Goal: Task Accomplishment & Management: Complete application form

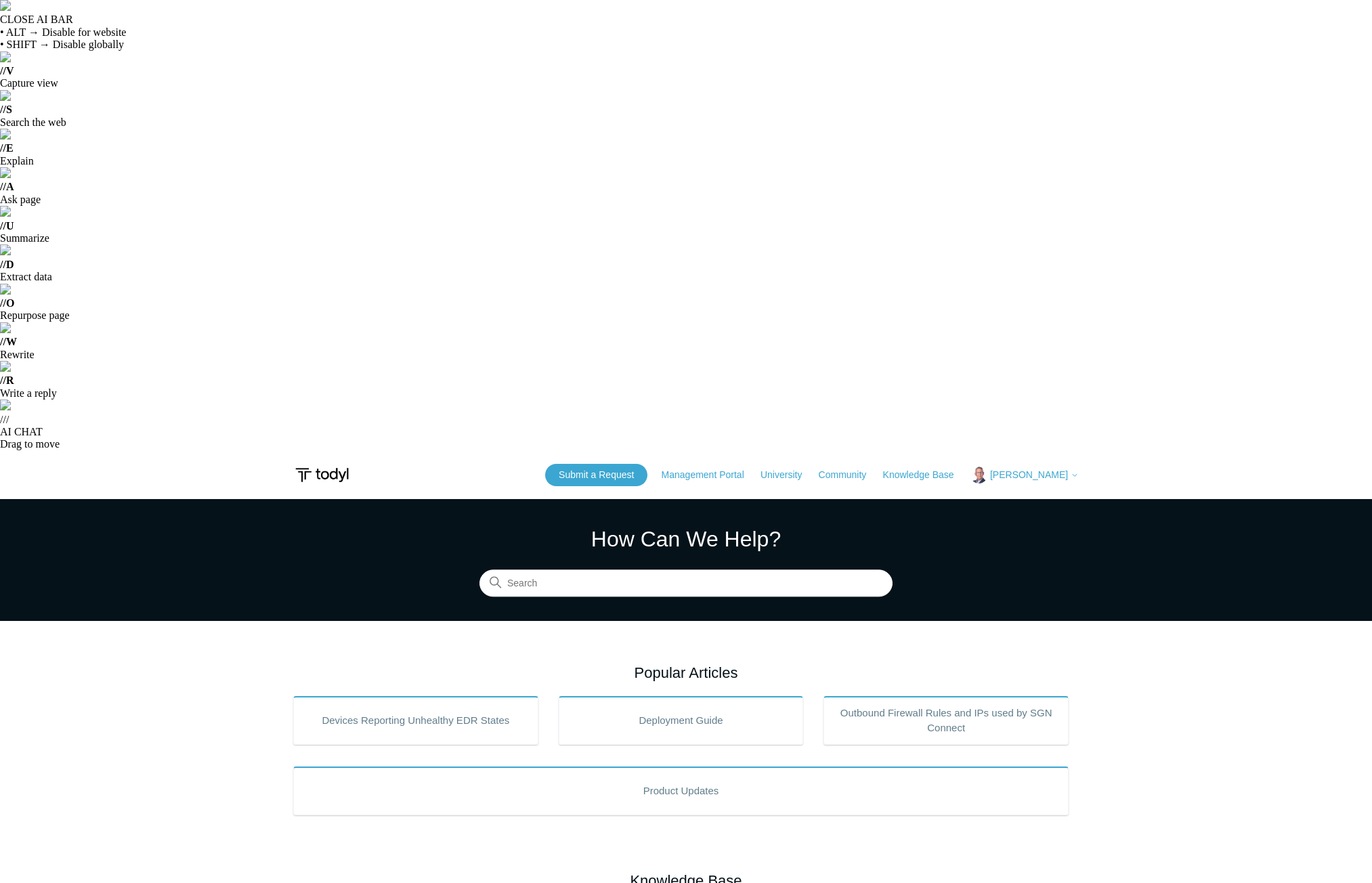
click at [1073, 472] on icon at bounding box center [1074, 475] width 8 height 8
click at [1072, 492] on link "My Support Requests" at bounding box center [1037, 503] width 132 height 23
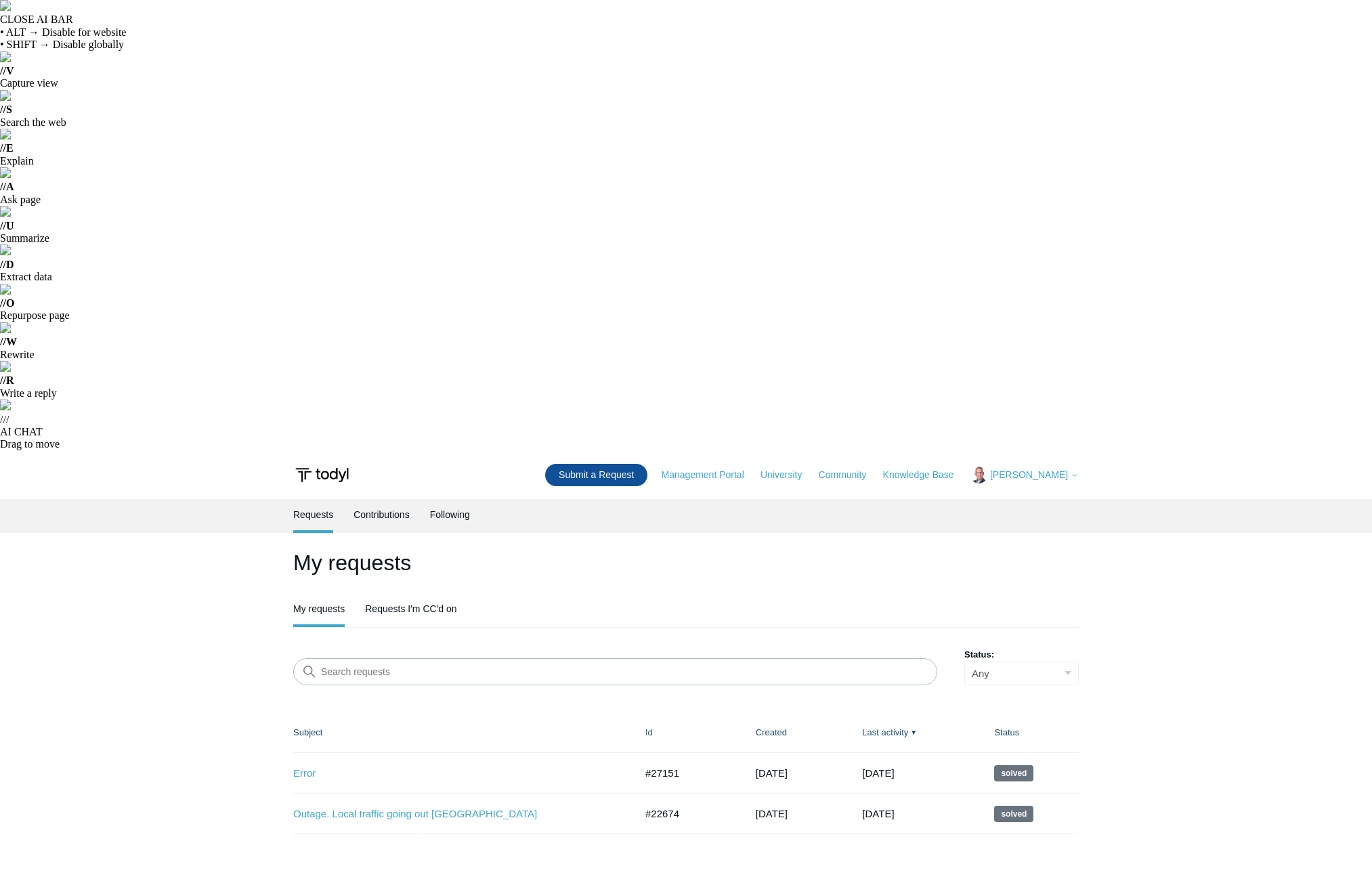
click at [618, 464] on link "Submit a Request" at bounding box center [596, 475] width 102 height 23
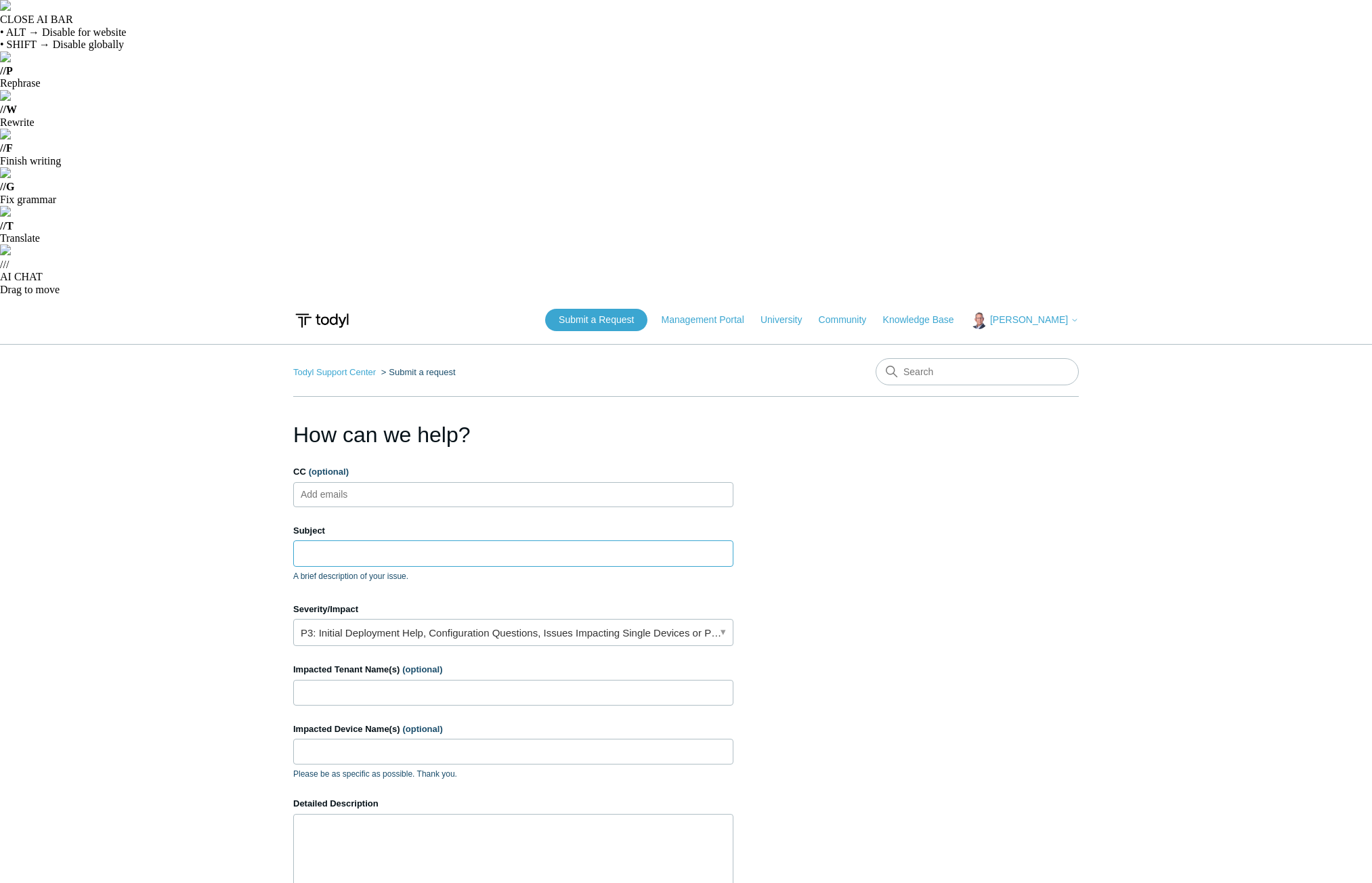
click at [347, 541] on input "Subject" at bounding box center [513, 553] width 440 height 25
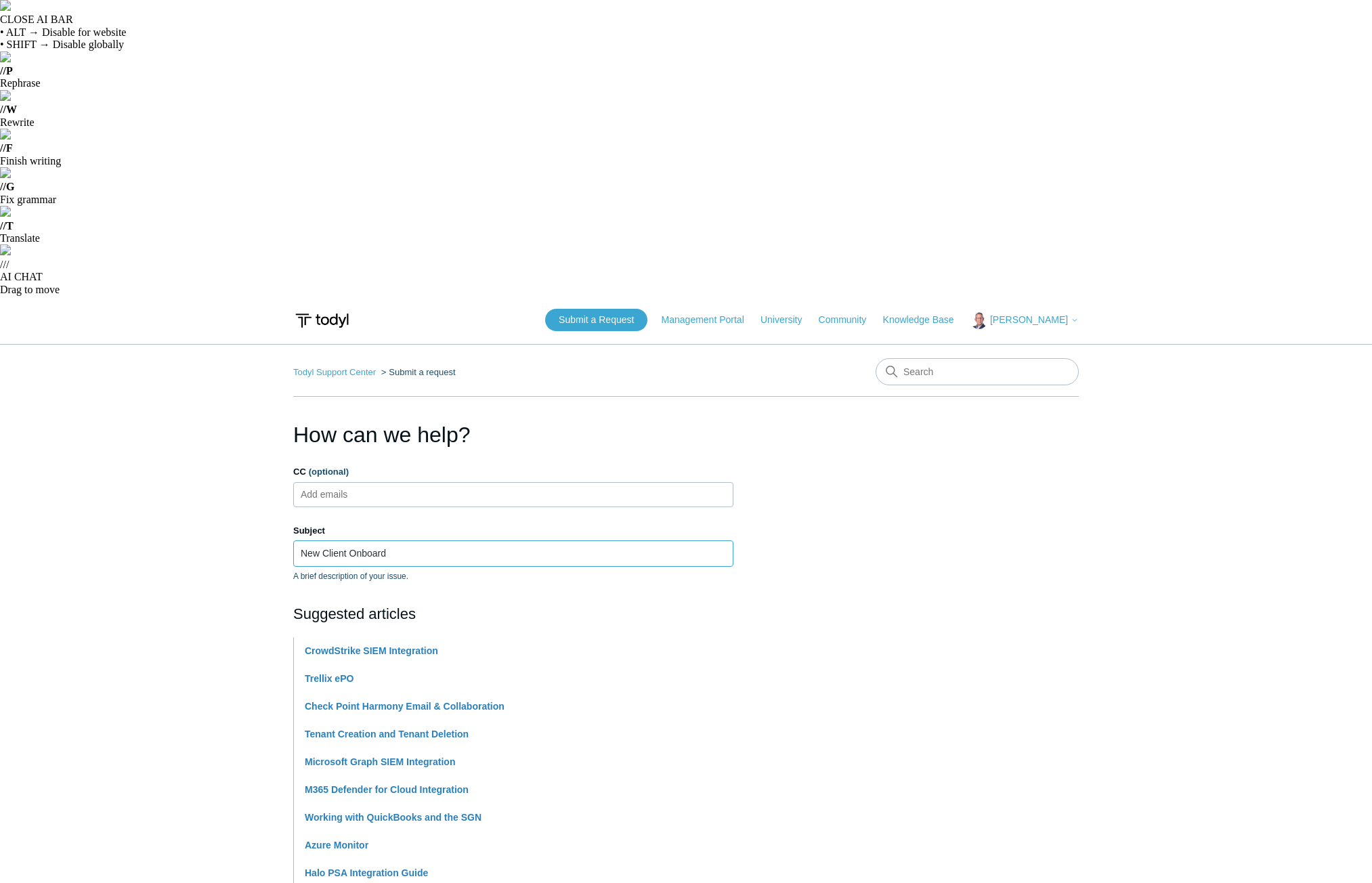
type input "New Client Onboard"
click at [784, 662] on section "How can we help? CC (optional) Add emails Subject New Client Onboard A brief de…" at bounding box center [686, 895] width 786 height 953
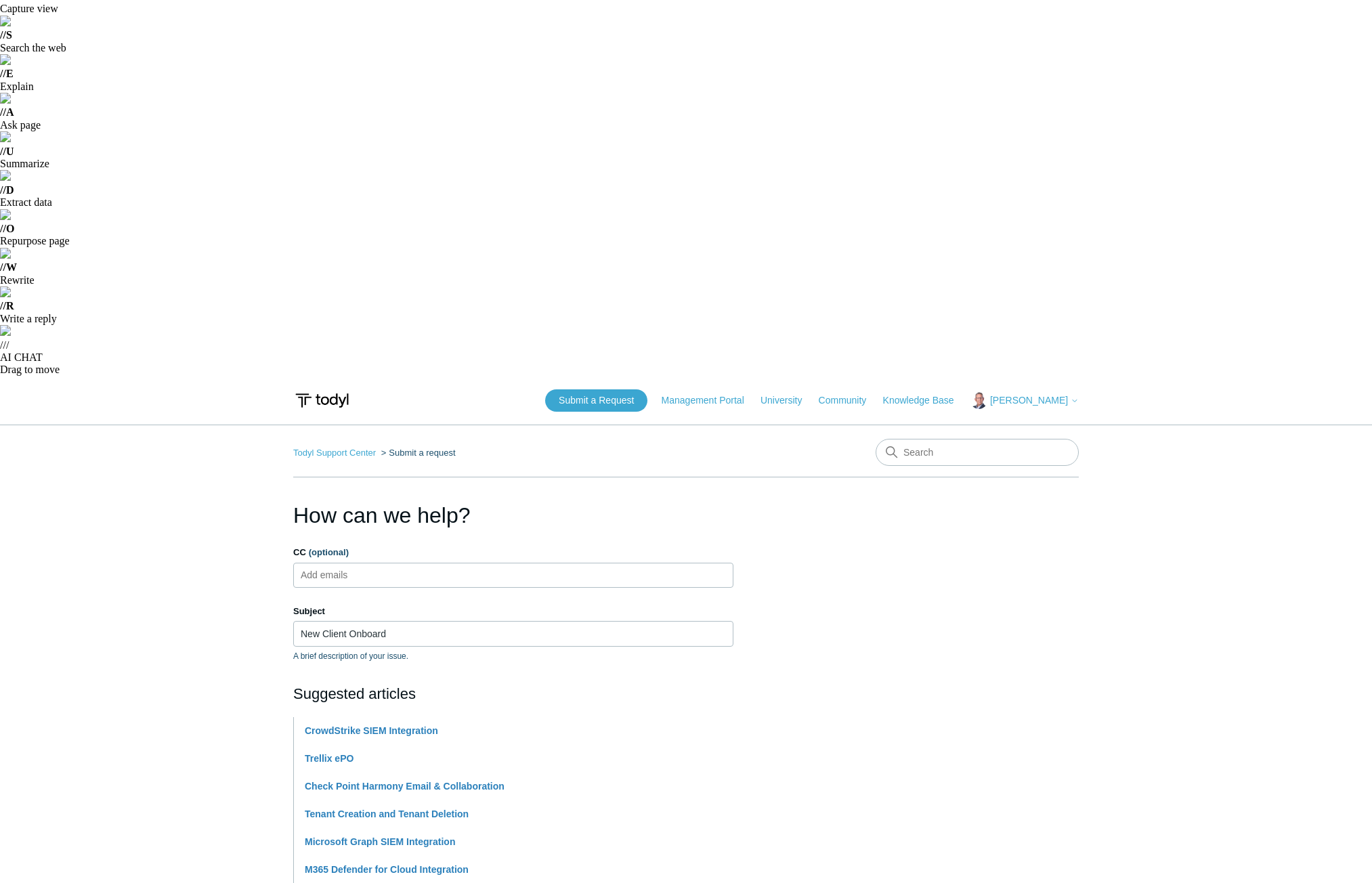
scroll to position [135, 0]
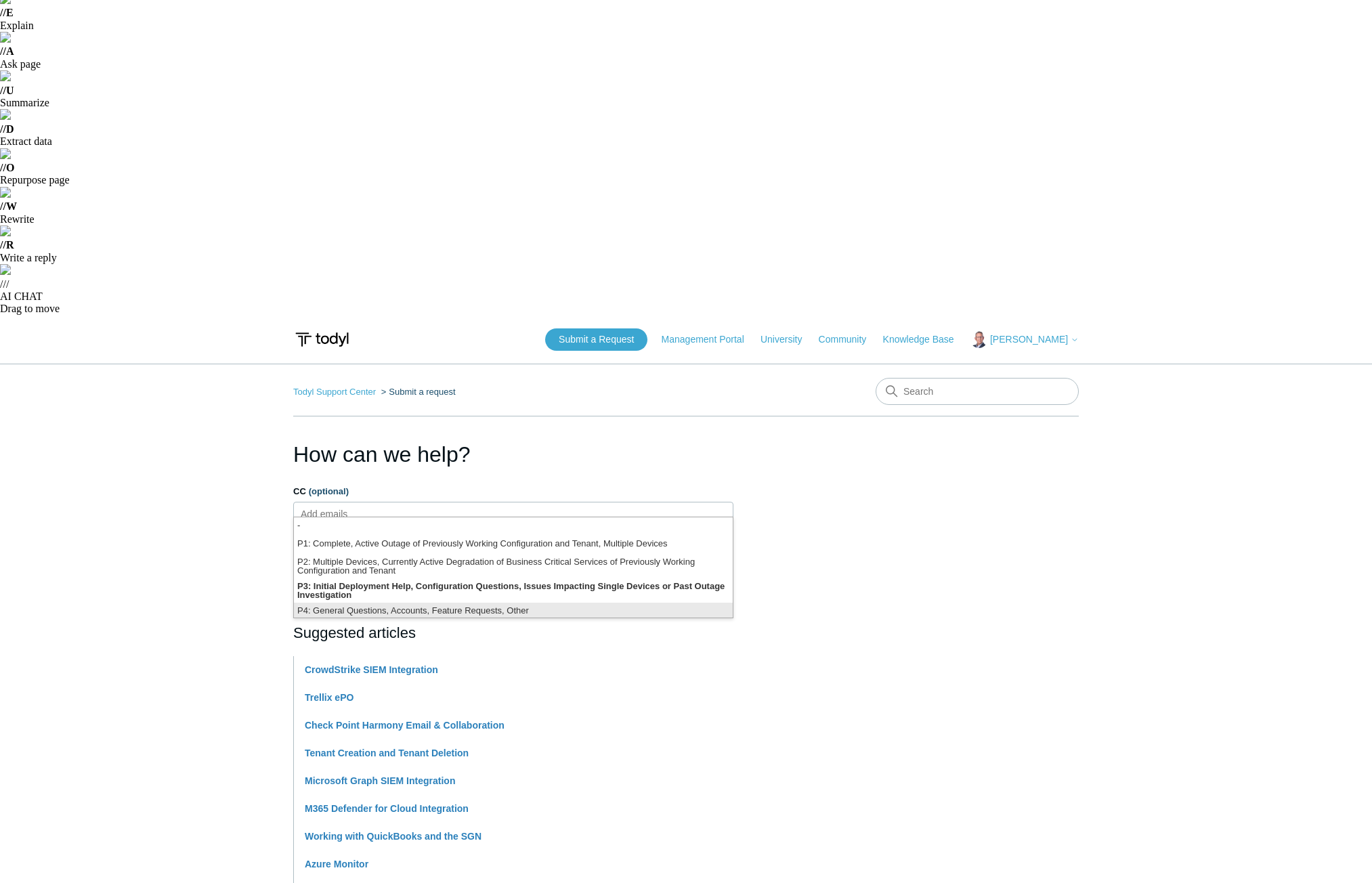
scroll to position [4, 0]
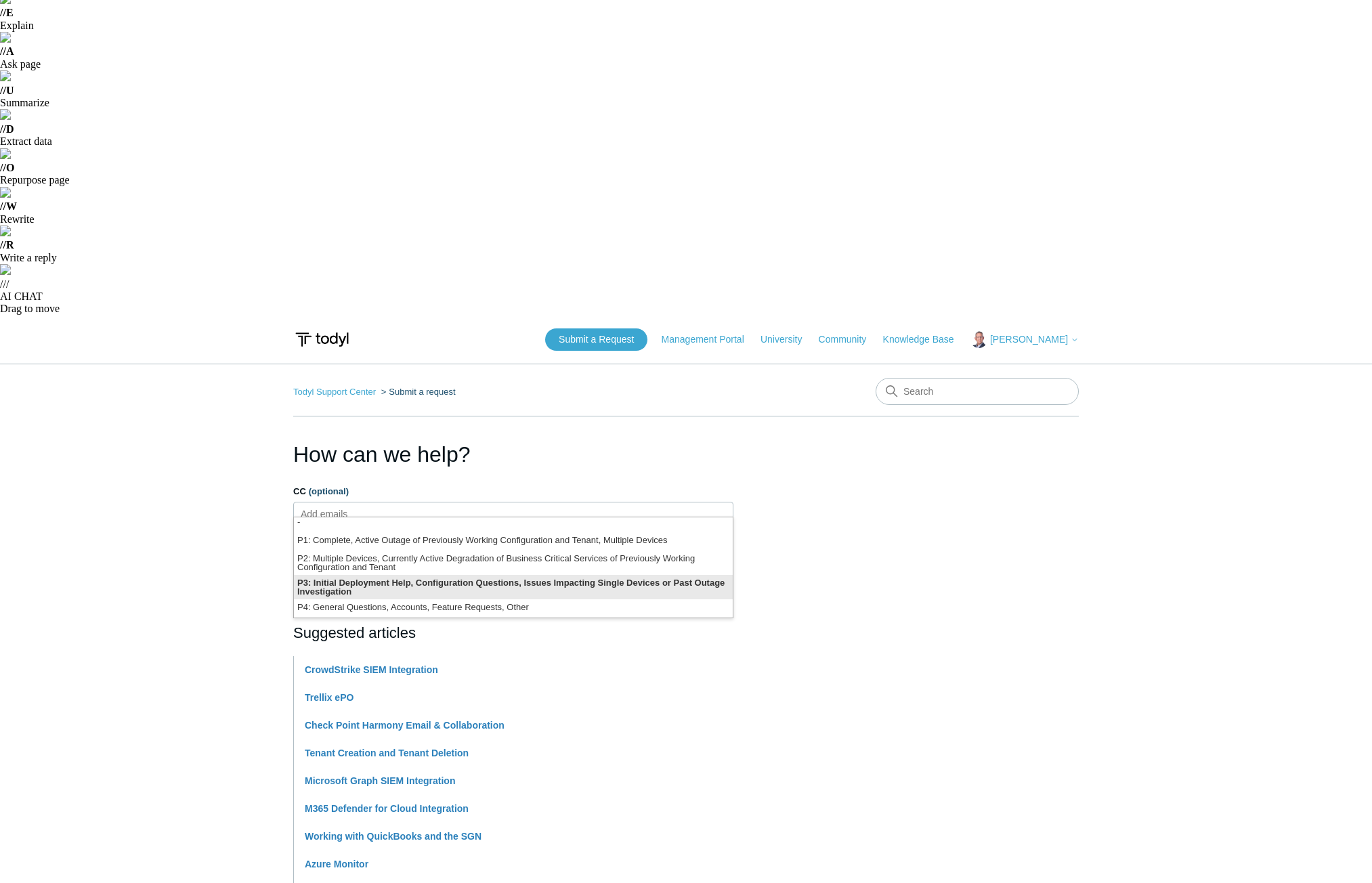
click at [405, 595] on li "P3: Initial Deployment Help, Configuration Questions, Issues Impacting Single D…" at bounding box center [513, 587] width 439 height 24
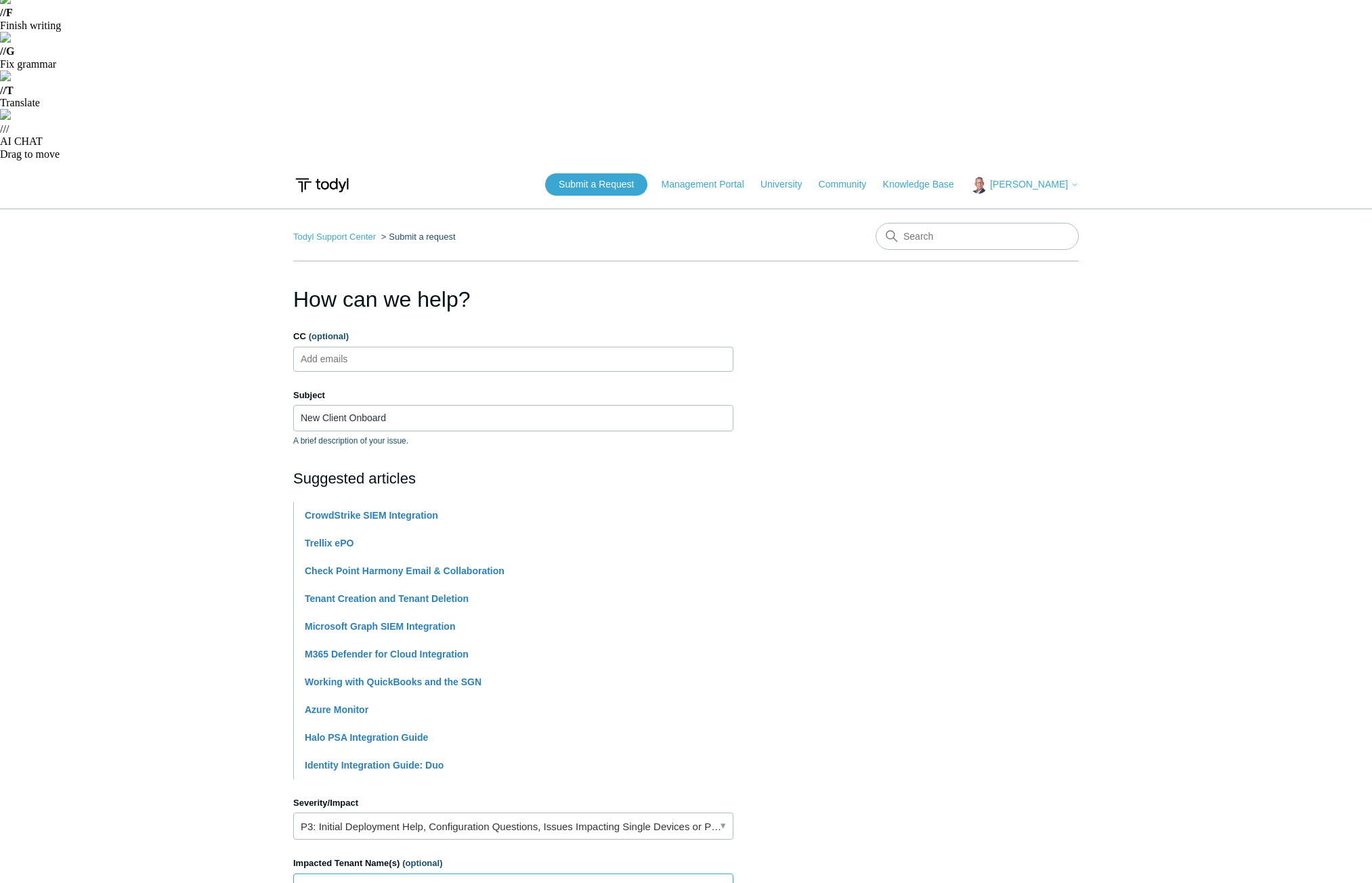
click at [362, 874] on input "Impacted Tenant Name(s) (optional)" at bounding box center [513, 886] width 440 height 25
type input "Mullin"
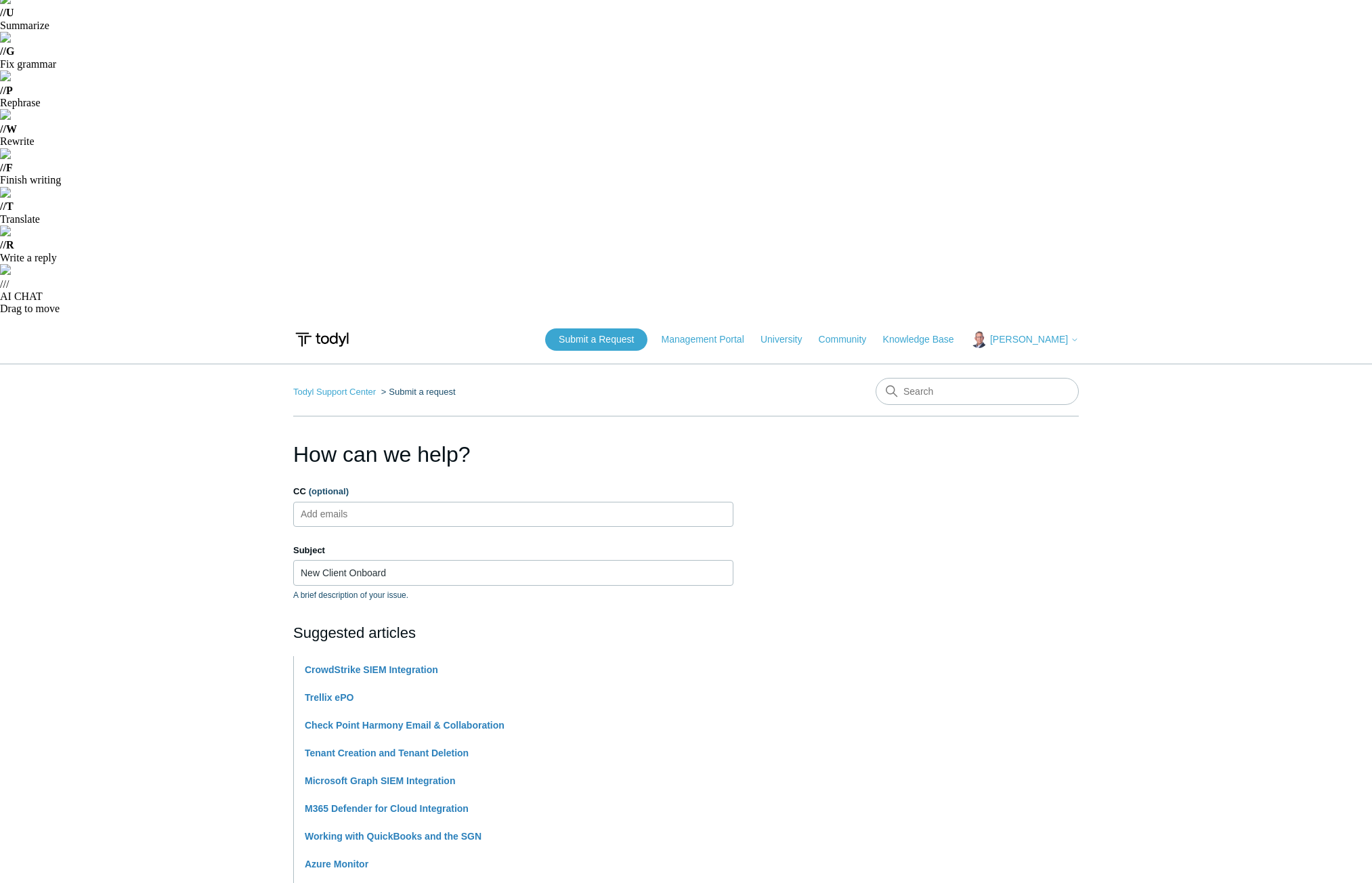
drag, startPoint x: 354, startPoint y: 590, endPoint x: 299, endPoint y: 591, distance: 55.0
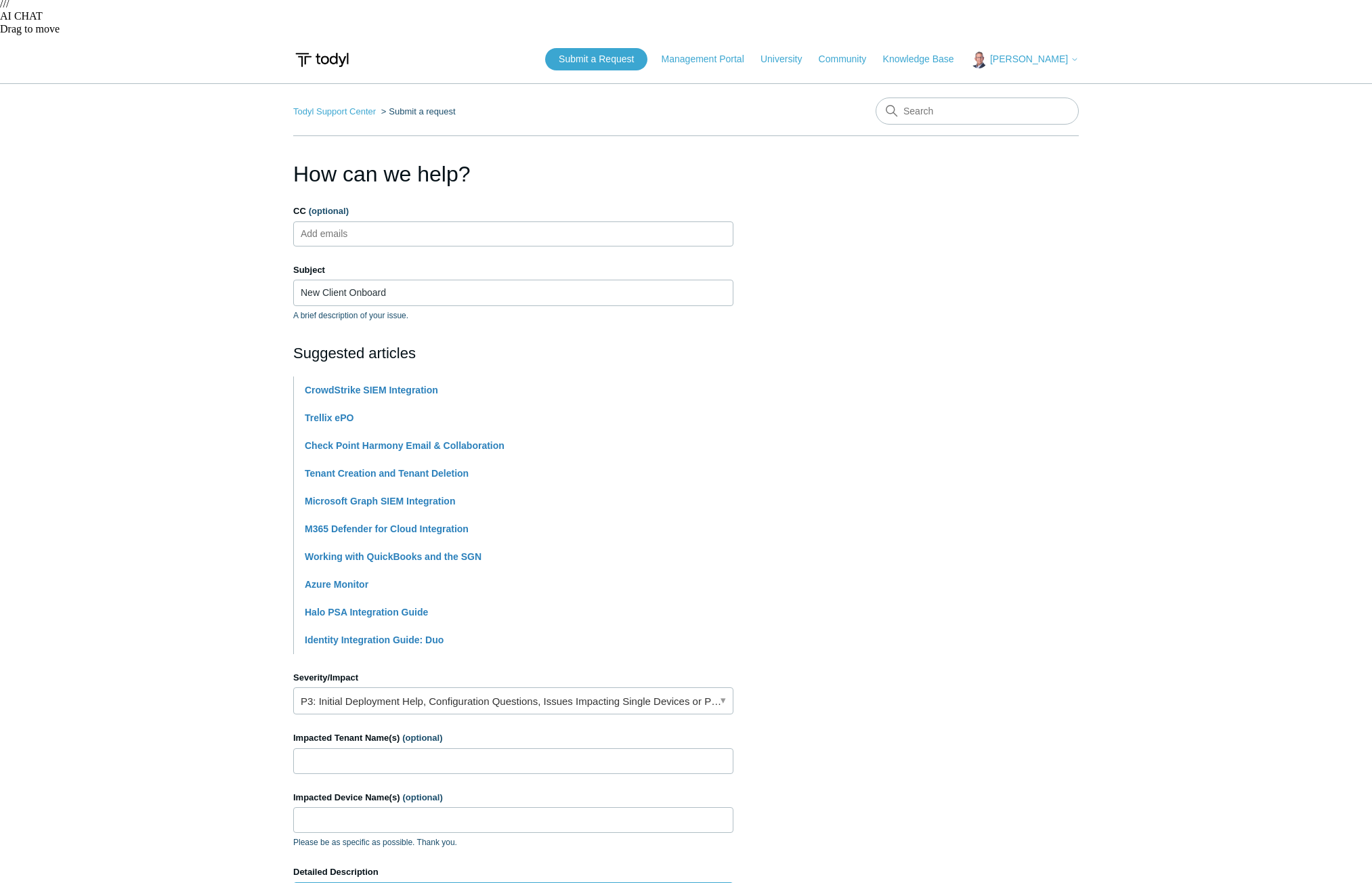
scroll to position [271, 0]
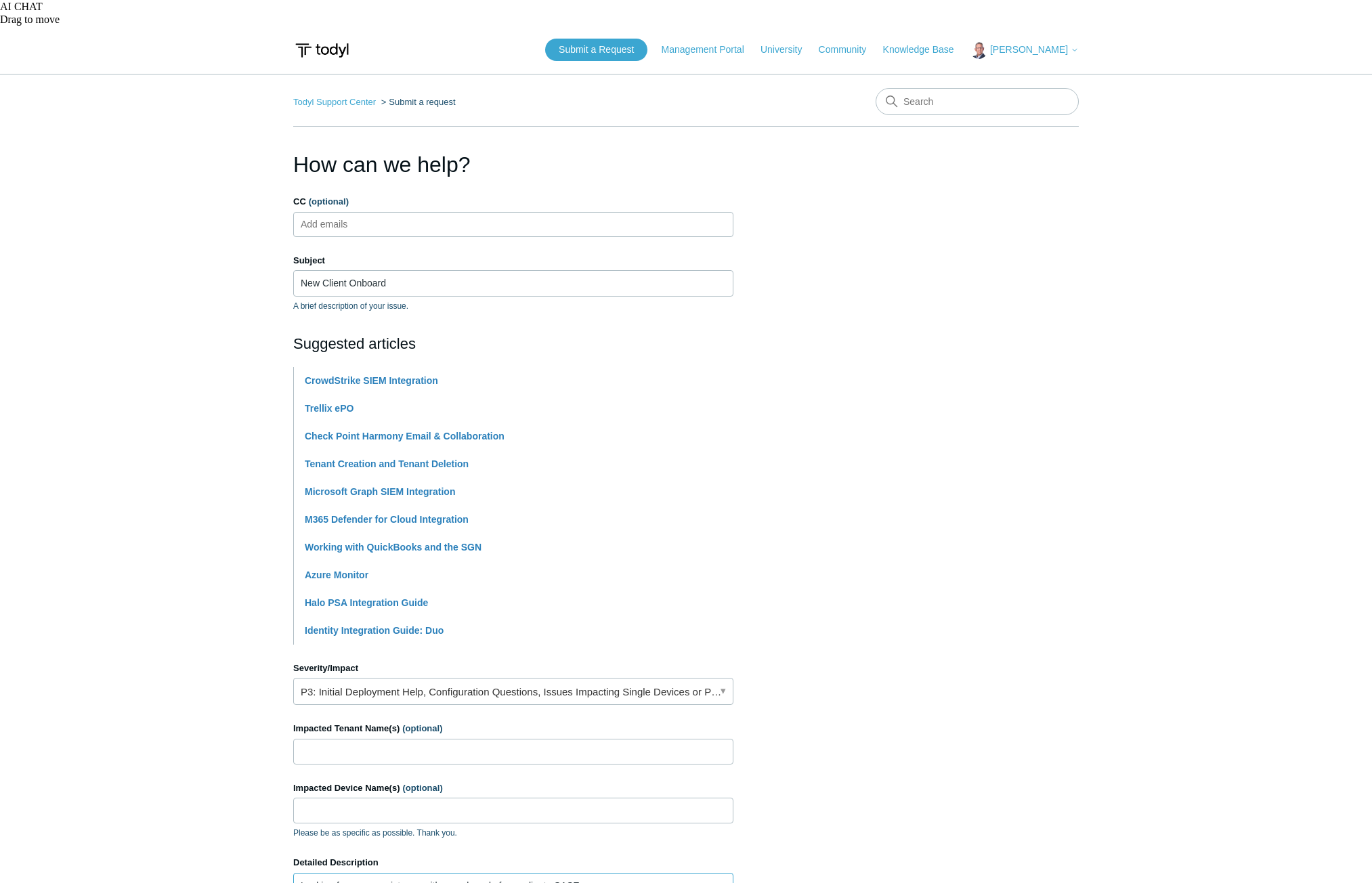
type textarea "Looking for some assistance with an onboard of new client. SASE. Have not done …"
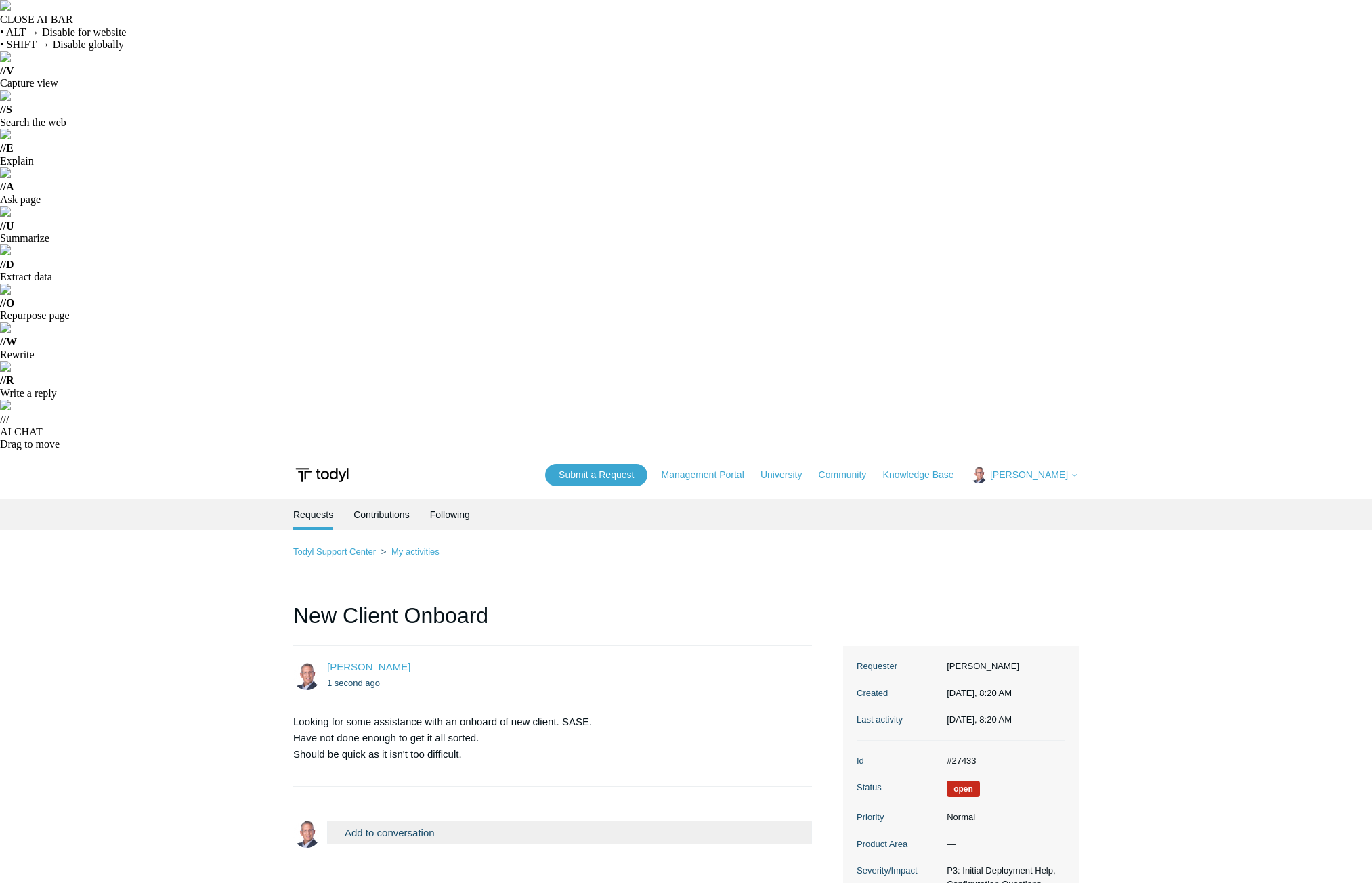
click at [103, 500] on main "Requests Contributions Following Todyl Support Center My activities New Client …" at bounding box center [686, 897] width 1372 height 796
